Goal: Transaction & Acquisition: Purchase product/service

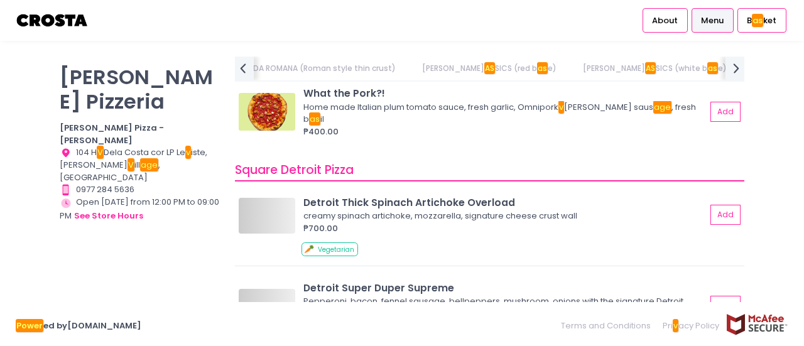
scroll to position [0, 387]
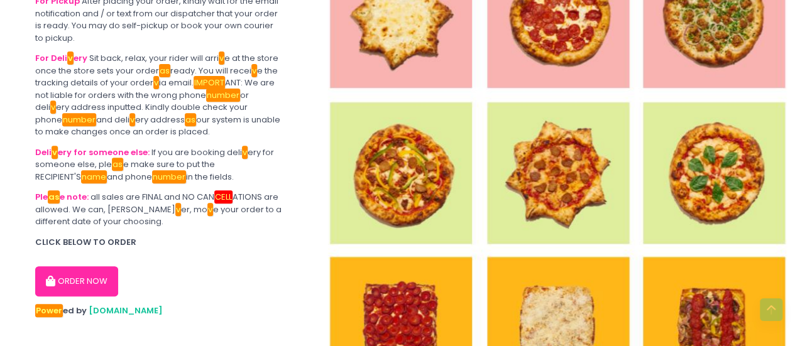
scroll to position [199, 0]
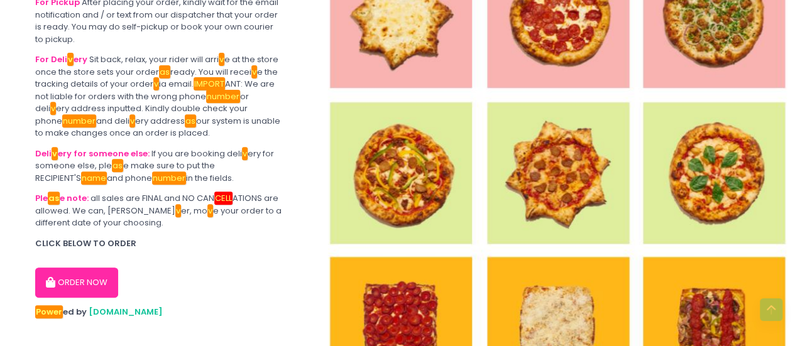
click at [52, 276] on button "ORDER NOW" at bounding box center [76, 283] width 83 height 30
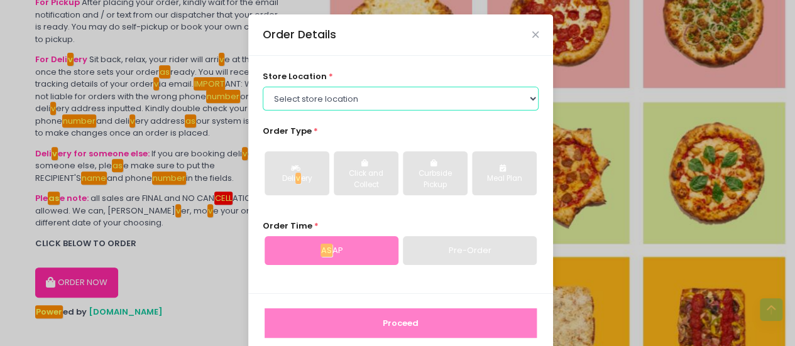
click at [435, 109] on select "Select store location [PERSON_NAME] Pizza - [PERSON_NAME] Pizza - [GEOGRAPHIC_D…" at bounding box center [401, 99] width 276 height 24
select select "5fabb2e53664a8677beaeb89"
click at [263, 87] on select "Select store location [PERSON_NAME] Pizza - [PERSON_NAME] Pizza - [GEOGRAPHIC_D…" at bounding box center [401, 99] width 276 height 24
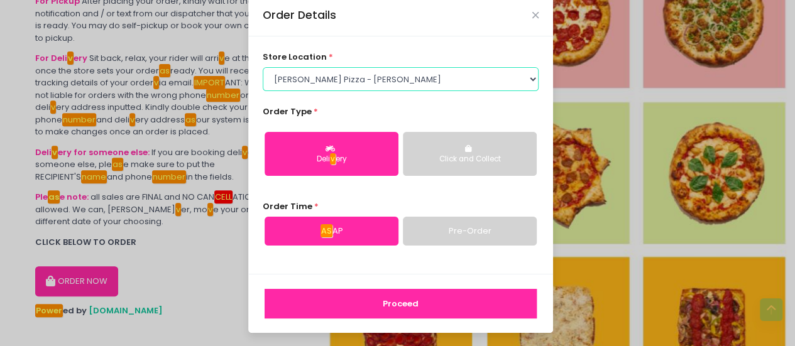
scroll to position [200, 0]
click at [533, 14] on icon "Close" at bounding box center [535, 15] width 6 height 9
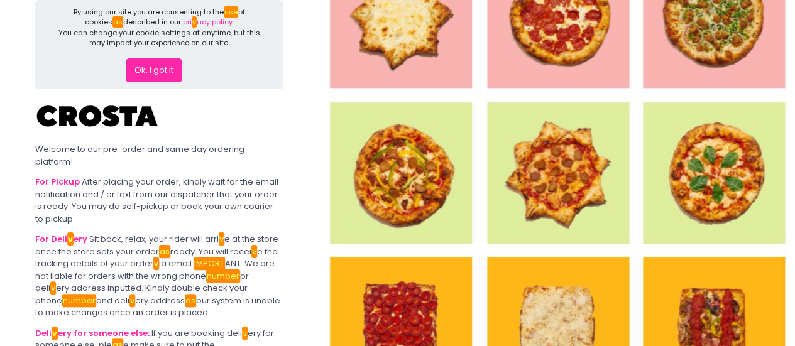
scroll to position [0, 0]
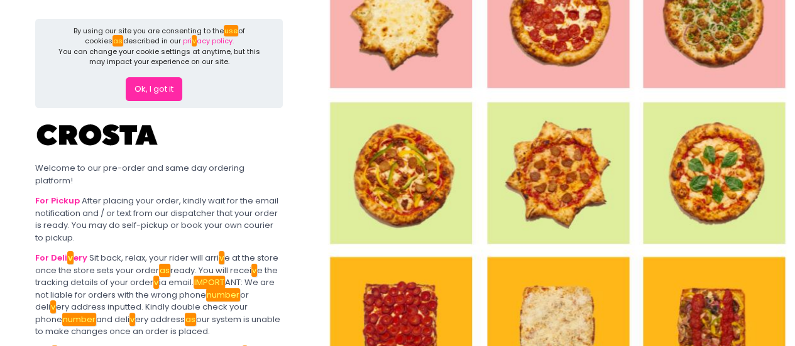
click at [158, 93] on button "Ok, I got it" at bounding box center [154, 89] width 57 height 24
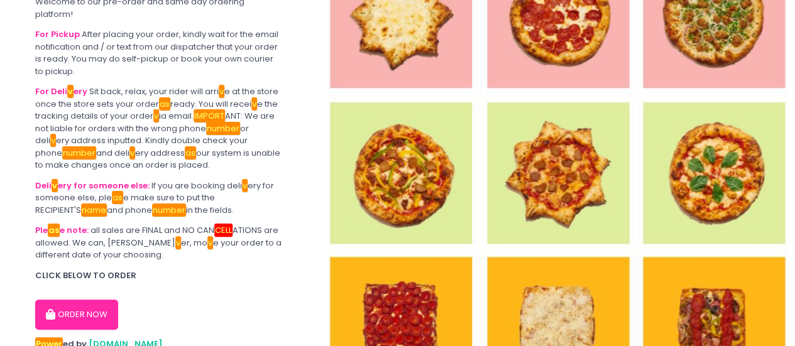
scroll to position [103, 0]
